Goal: Task Accomplishment & Management: Use online tool/utility

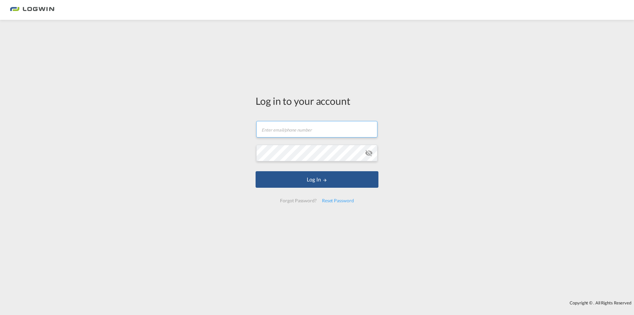
type input "[PERSON_NAME][EMAIL_ADDRESS][PERSON_NAME][DOMAIN_NAME]"
click at [283, 132] on input "[PERSON_NAME][EMAIL_ADDRESS][PERSON_NAME][DOMAIN_NAME]" at bounding box center [316, 129] width 121 height 17
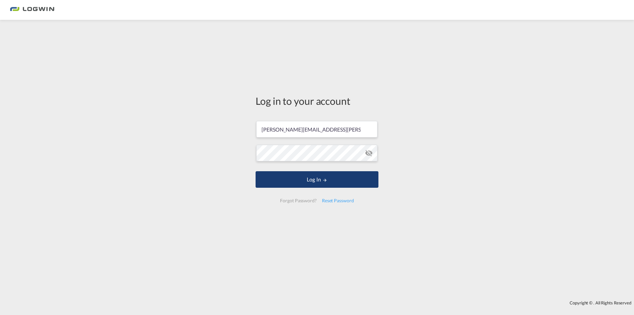
click at [279, 177] on button "Log In" at bounding box center [317, 179] width 123 height 17
